Goal: Check status: Check status

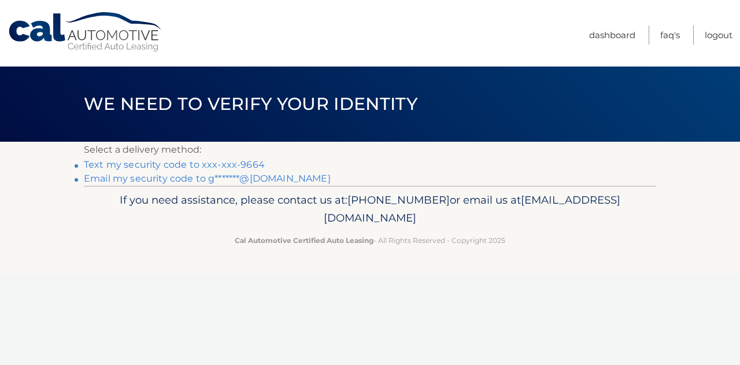
click at [211, 163] on link "Text my security code to xxx-xxx-9664" at bounding box center [174, 164] width 181 height 11
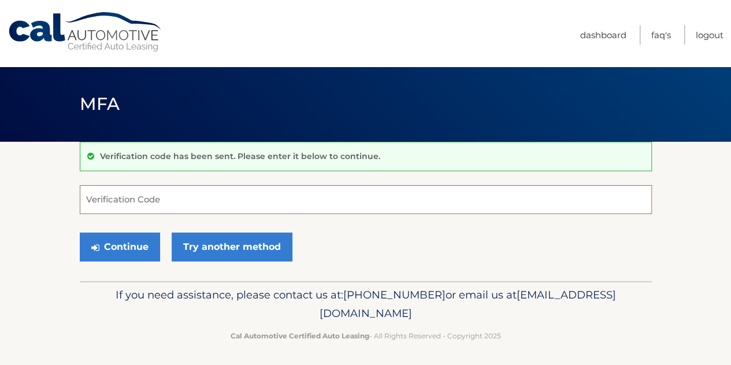
click at [126, 205] on input "Verification Code" at bounding box center [366, 199] width 572 height 29
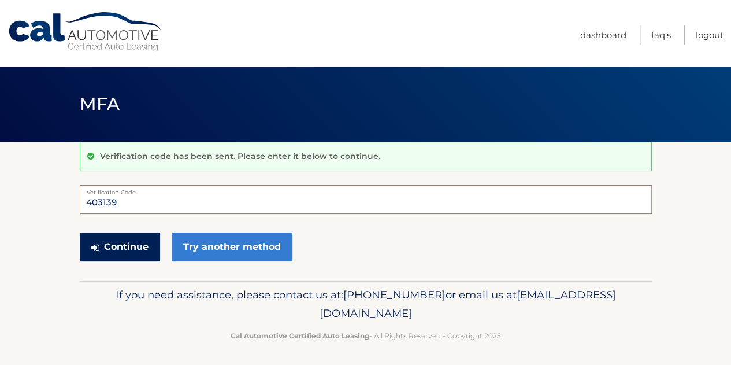
type input "403139"
click at [115, 242] on button "Continue" at bounding box center [120, 246] width 80 height 29
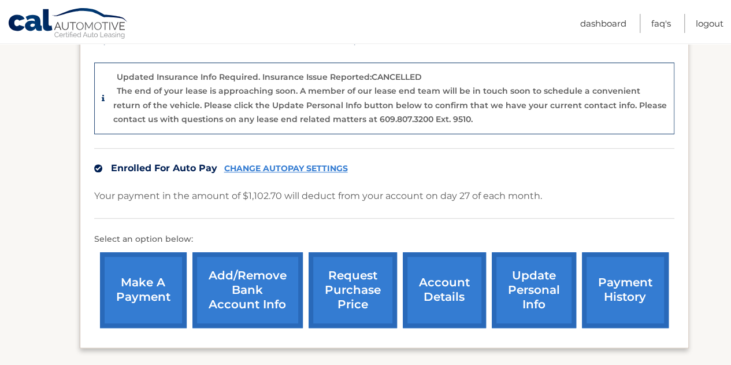
scroll to position [290, 0]
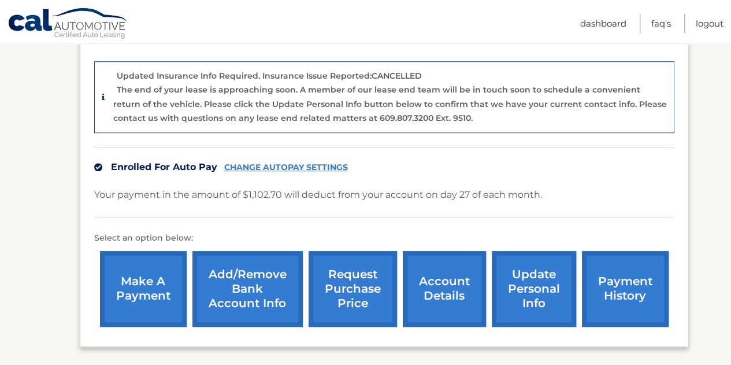
click at [610, 261] on link "payment history" at bounding box center [625, 289] width 87 height 76
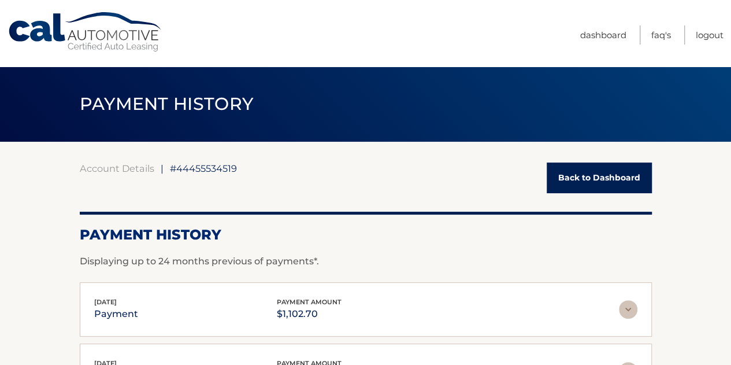
click at [615, 181] on link "Back to Dashboard" at bounding box center [599, 177] width 105 height 31
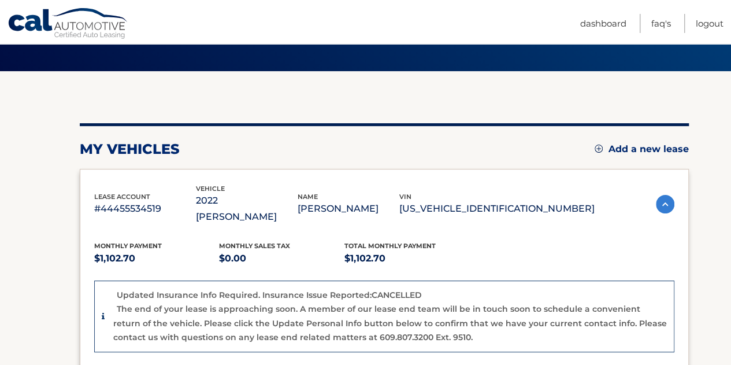
scroll to position [77, 0]
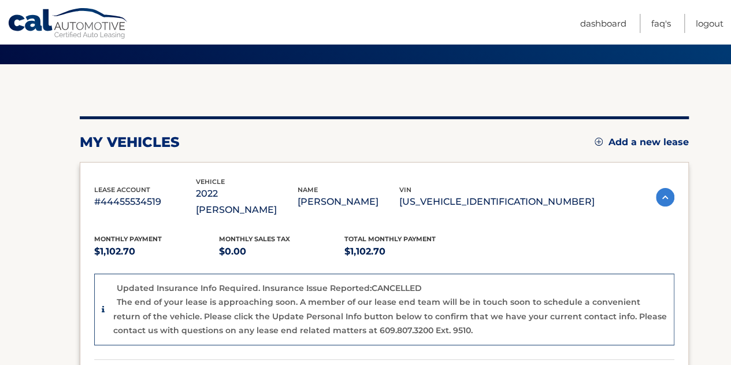
click at [660, 188] on img at bounding box center [665, 197] width 18 height 18
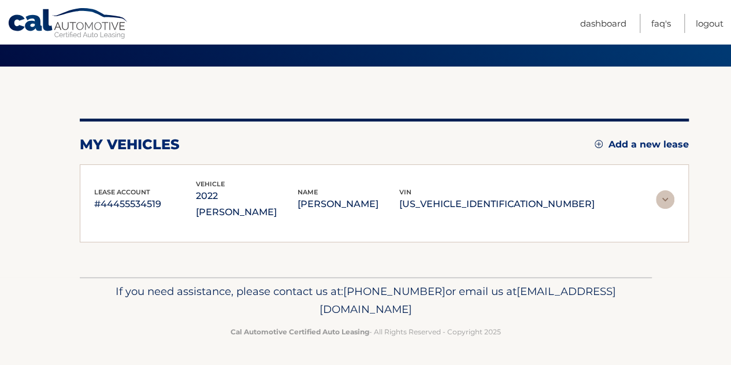
scroll to position [50, 0]
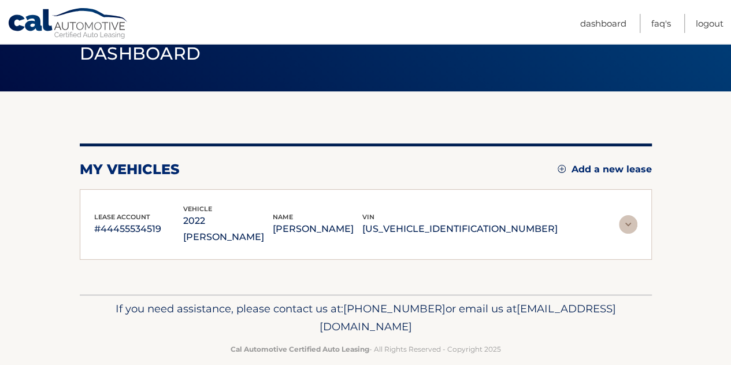
click at [629, 216] on img at bounding box center [628, 224] width 18 height 18
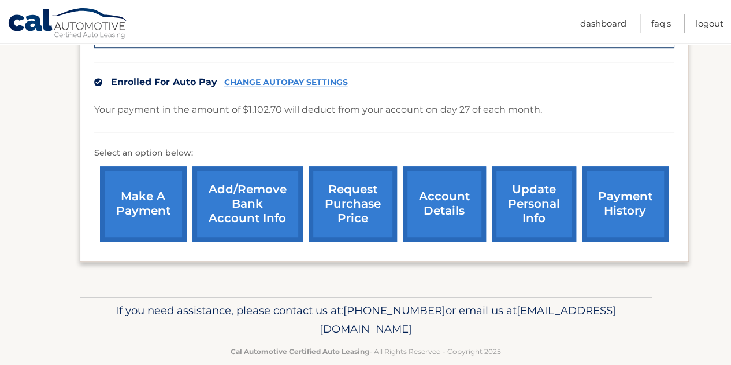
scroll to position [376, 0]
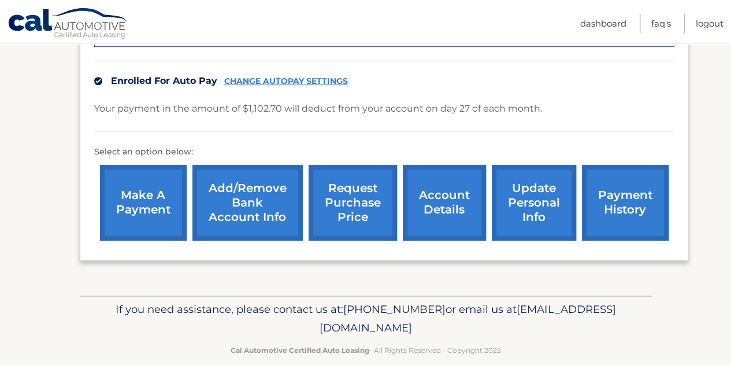
click at [444, 190] on link "account details" at bounding box center [444, 203] width 83 height 76
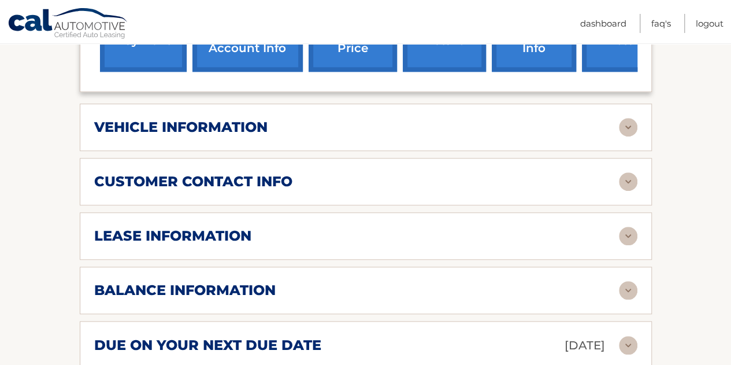
scroll to position [473, 0]
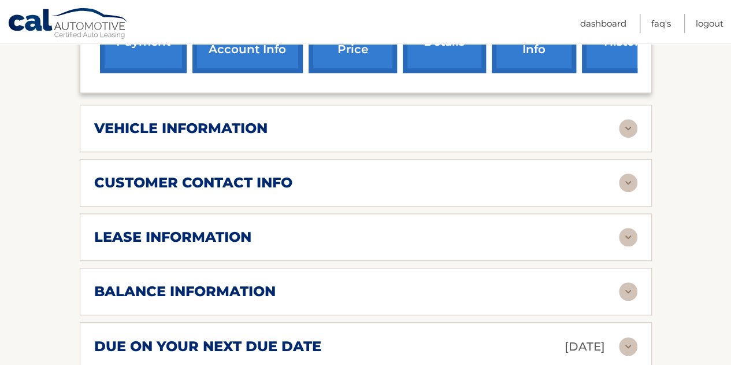
click at [335, 228] on div "lease information" at bounding box center [356, 236] width 525 height 17
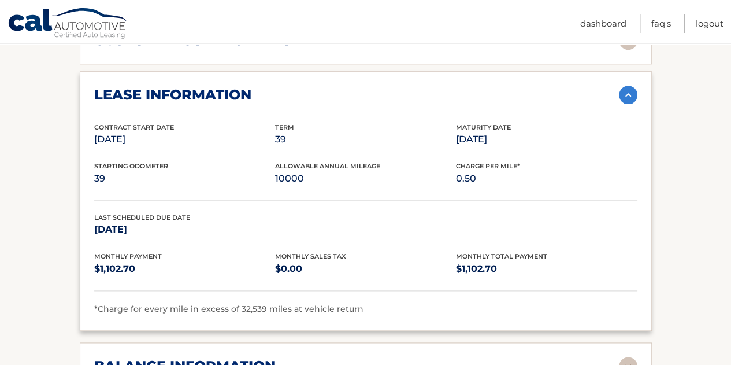
scroll to position [614, 0]
